Goal: Check status: Check status

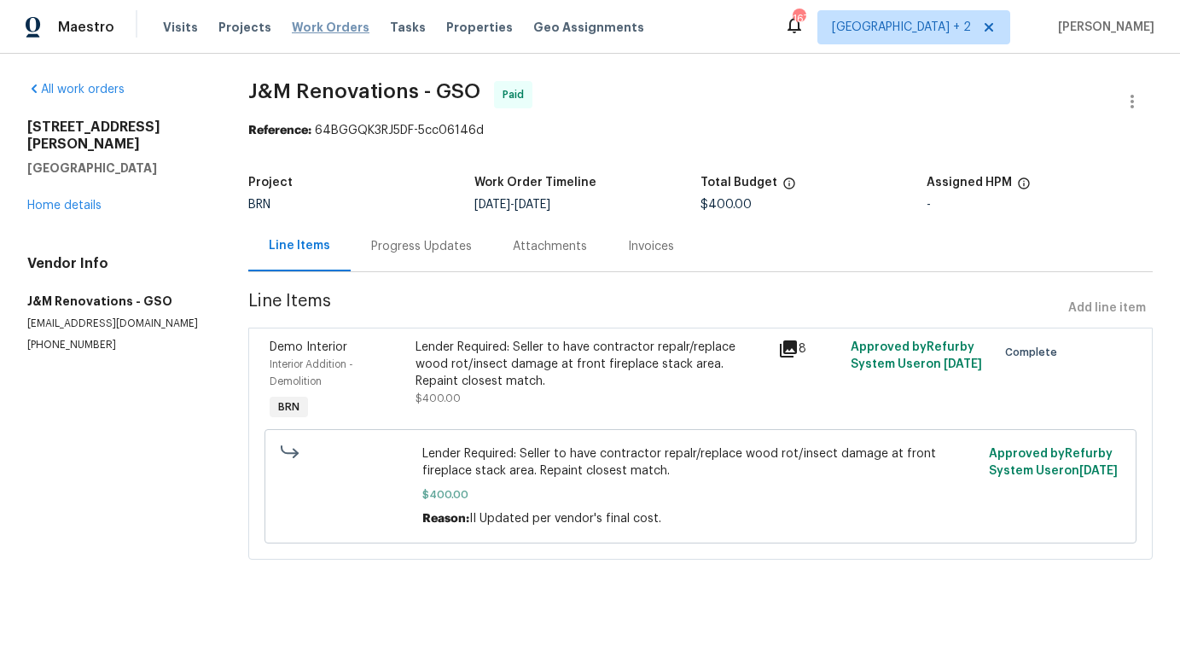
click at [314, 27] on span "Work Orders" at bounding box center [331, 27] width 78 height 17
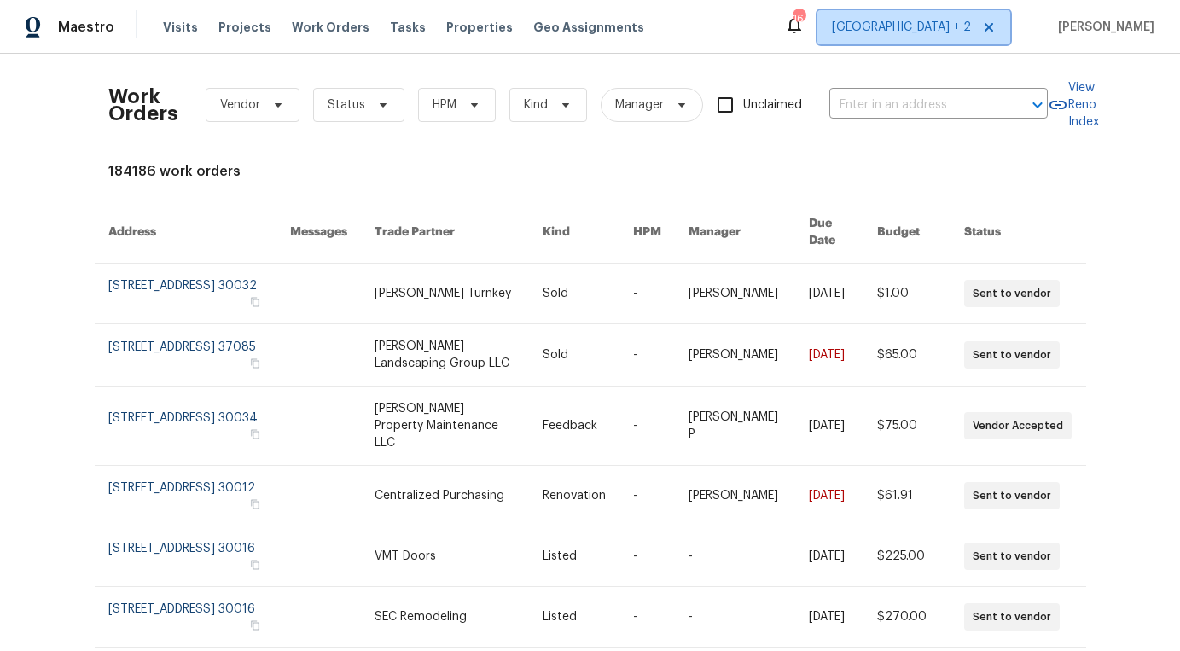
click at [947, 34] on span "[GEOGRAPHIC_DATA] + 2" at bounding box center [901, 27] width 139 height 17
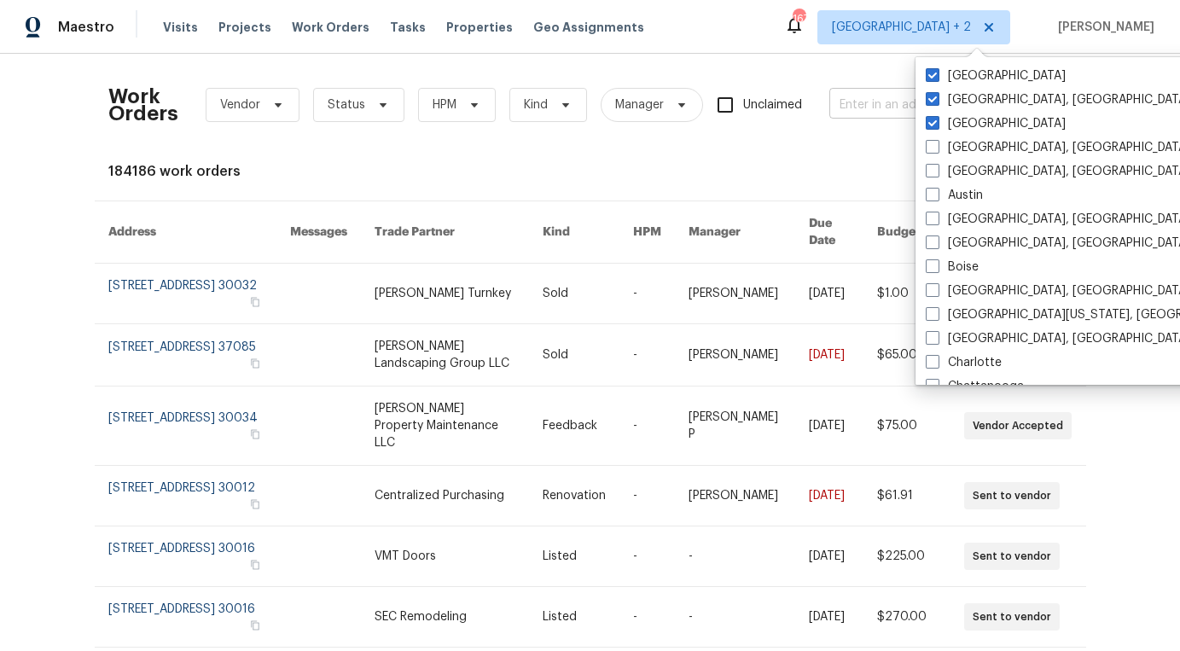
click at [871, 112] on input "text" at bounding box center [914, 105] width 171 height 26
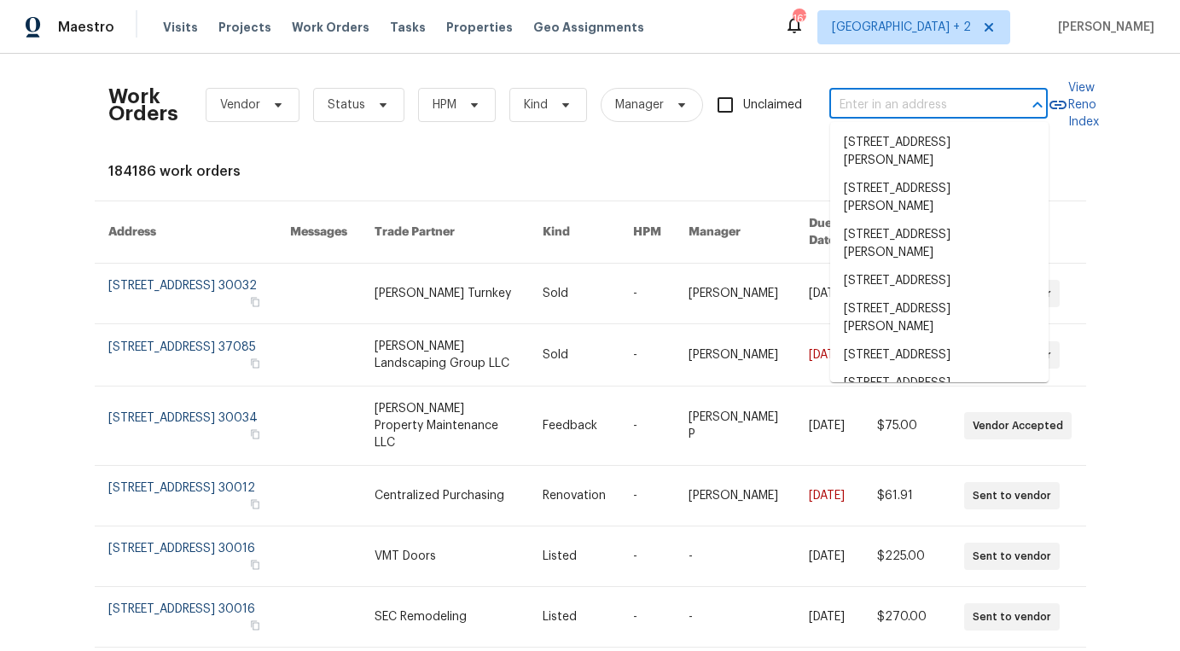
paste input "[STREET_ADDRESS]"
type input "[STREET_ADDRESS]"
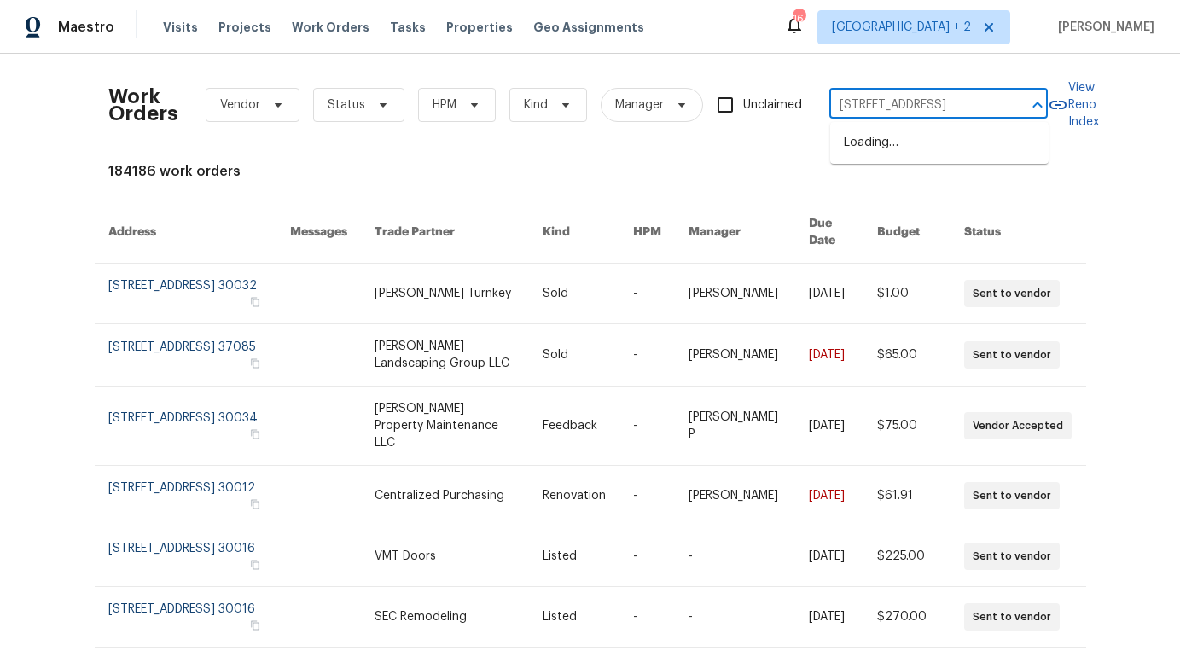
scroll to position [0, 114]
click at [889, 148] on li "[STREET_ADDRESS]" at bounding box center [939, 143] width 218 height 28
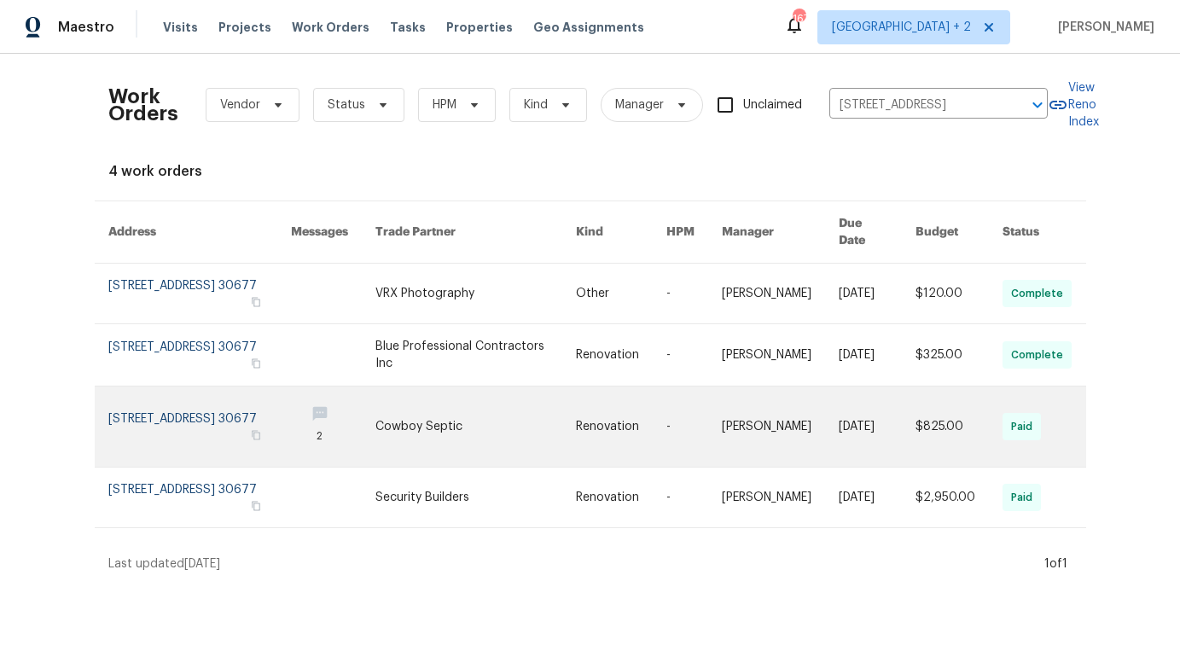
click at [375, 389] on link at bounding box center [333, 427] width 84 height 80
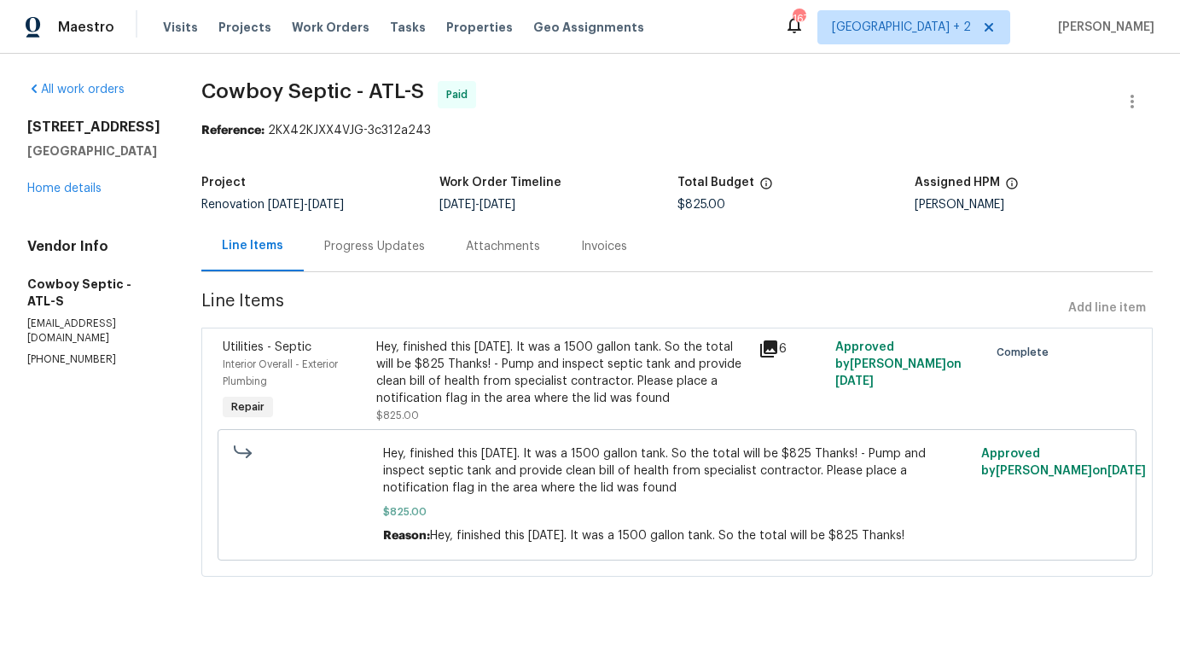
click at [609, 247] on div "Invoices" at bounding box center [604, 246] width 46 height 17
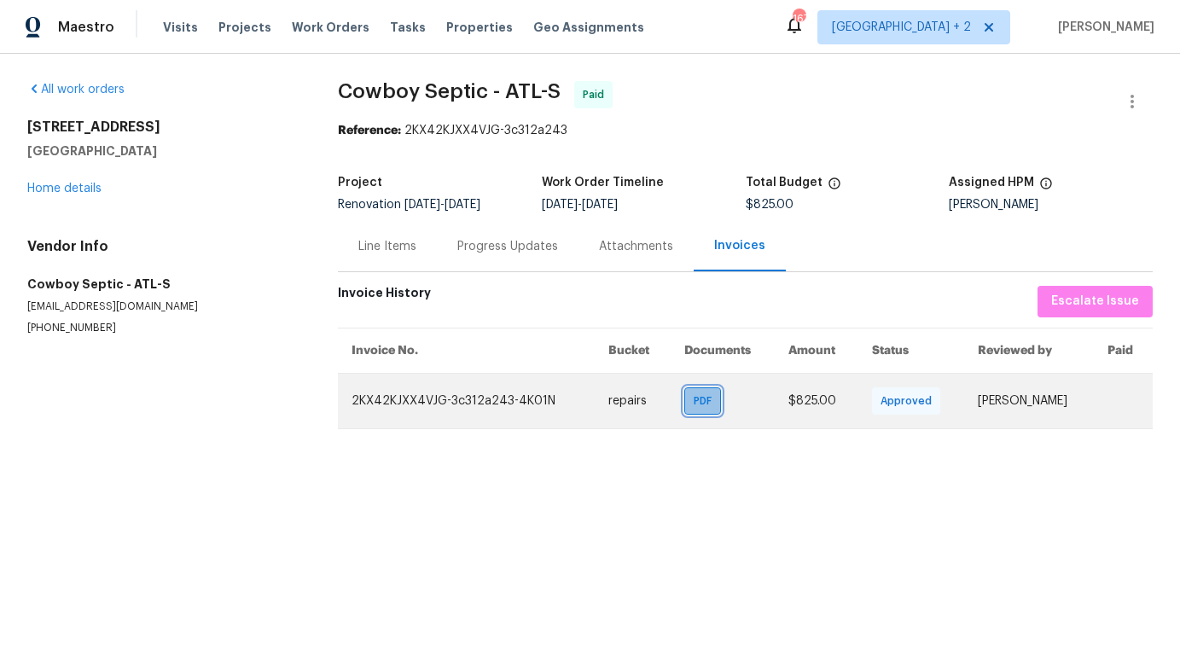
click at [684, 395] on div "PDF" at bounding box center [702, 400] width 37 height 27
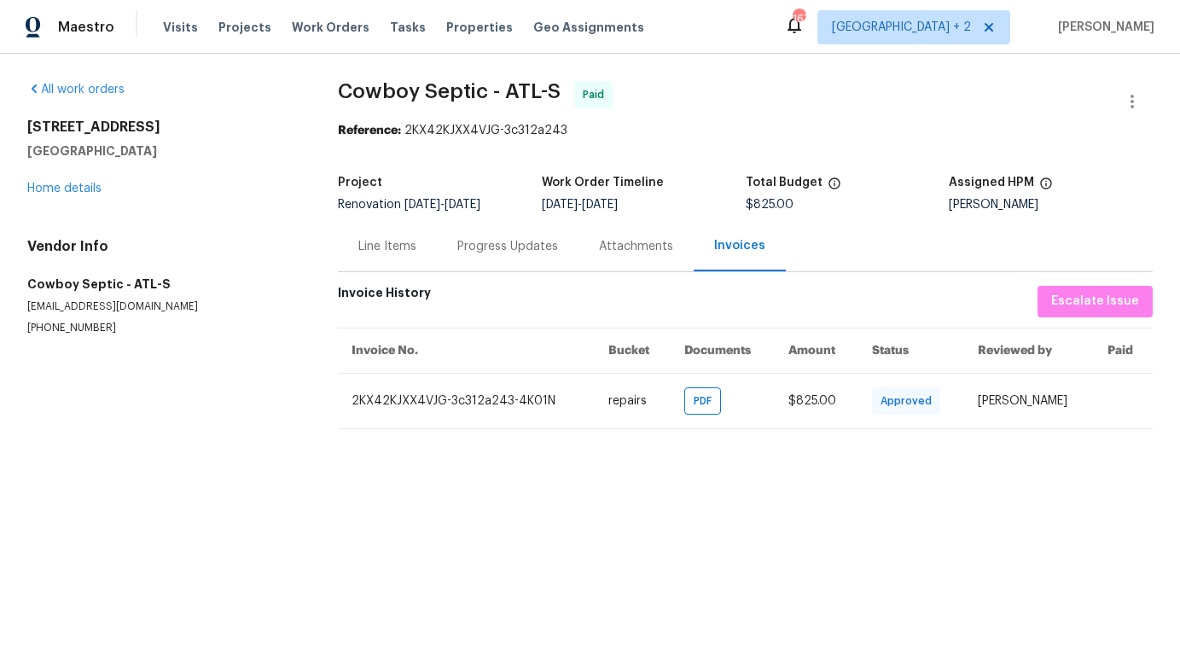
click at [493, 251] on div "Progress Updates" at bounding box center [507, 246] width 101 height 17
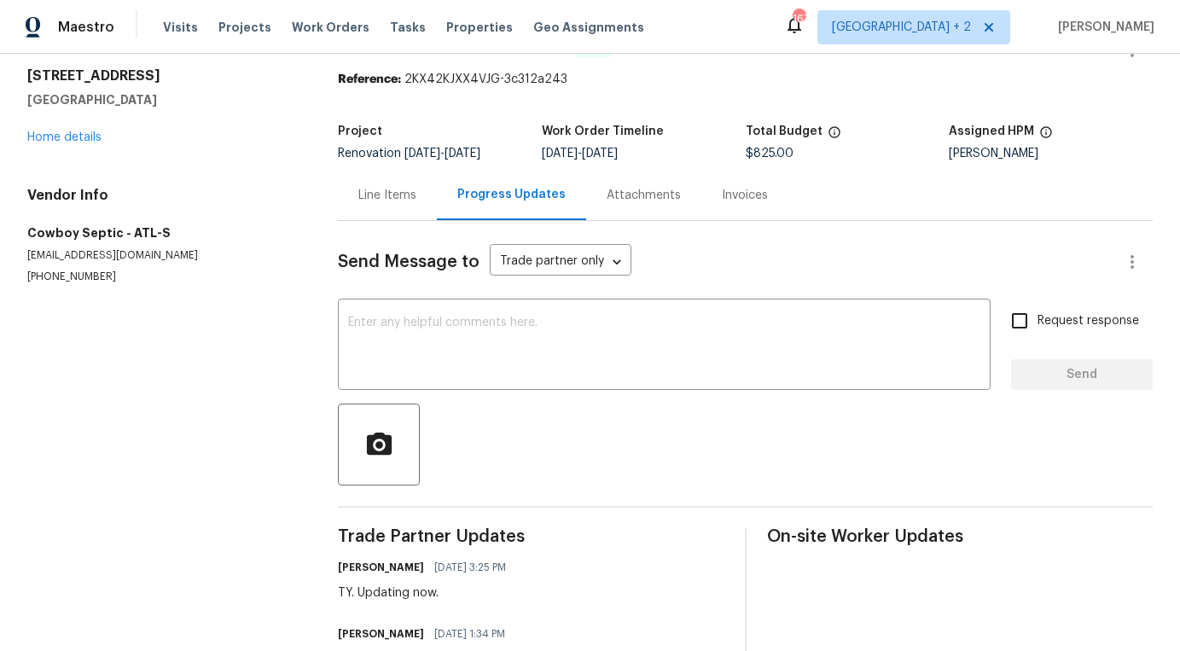
scroll to position [55, 0]
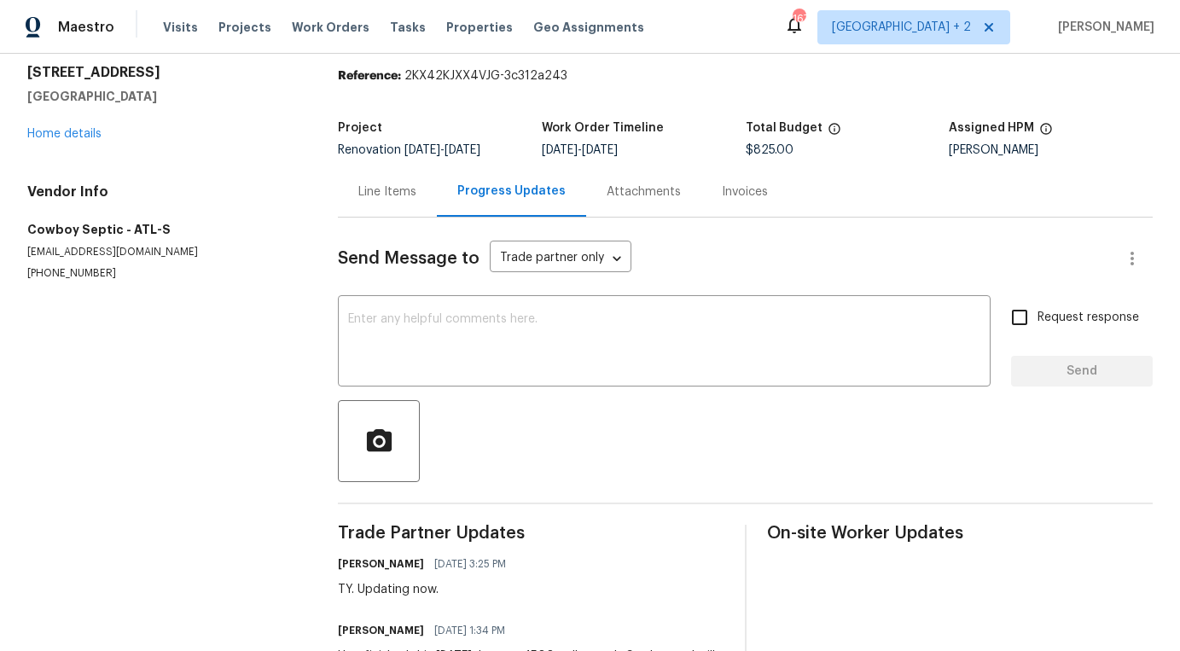
click at [734, 202] on div "Invoices" at bounding box center [744, 191] width 87 height 50
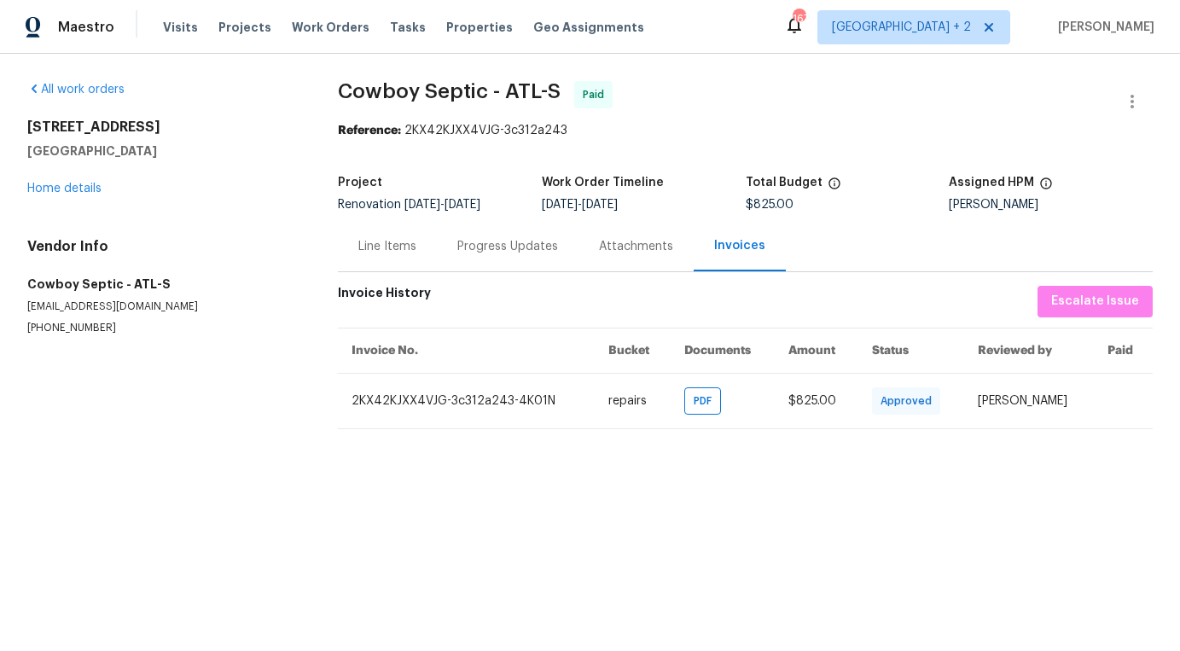
click at [635, 247] on div "Attachments" at bounding box center [636, 246] width 74 height 17
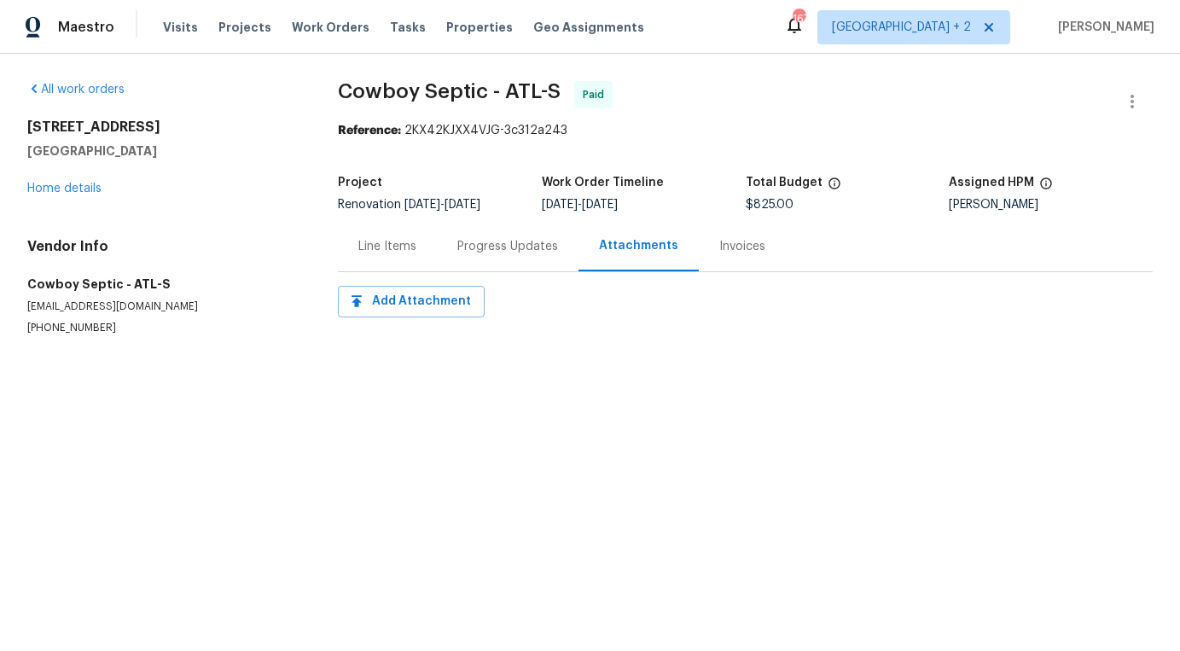
click at [731, 252] on div "Invoices" at bounding box center [742, 246] width 46 height 17
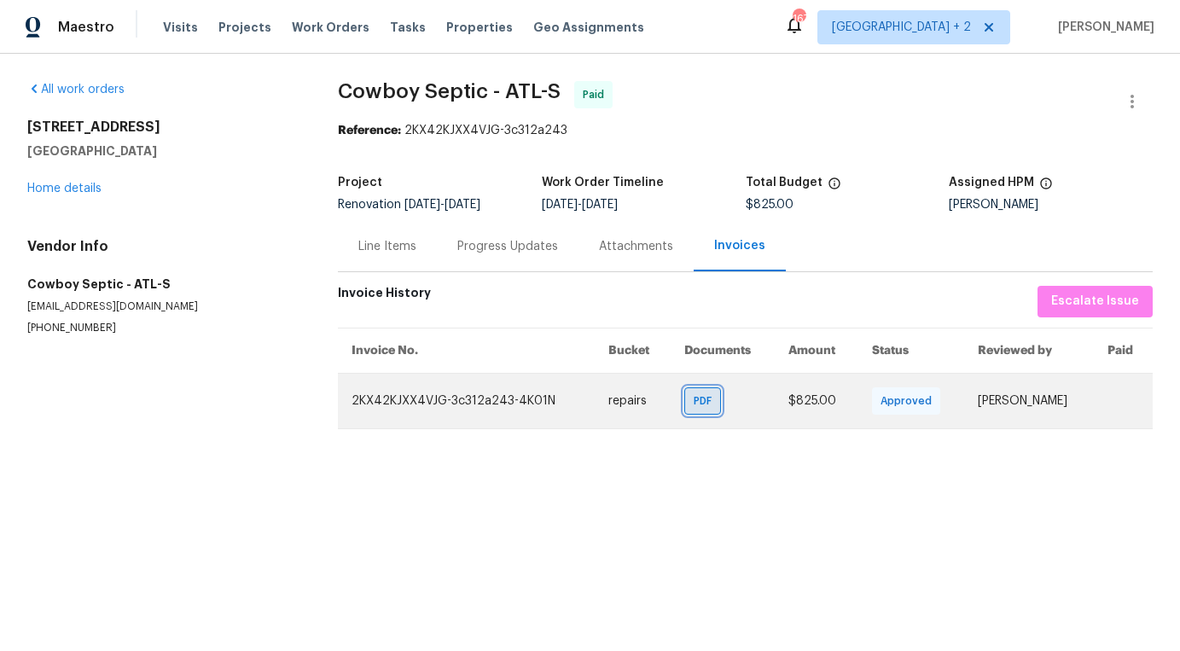
click at [694, 408] on span "PDF" at bounding box center [706, 401] width 25 height 17
